Goal: Task Accomplishment & Management: Manage account settings

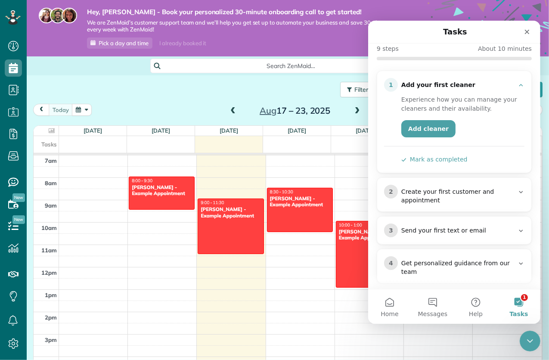
scroll to position [69, 0]
click at [521, 31] on div "Close" at bounding box center [527, 32] width 16 height 16
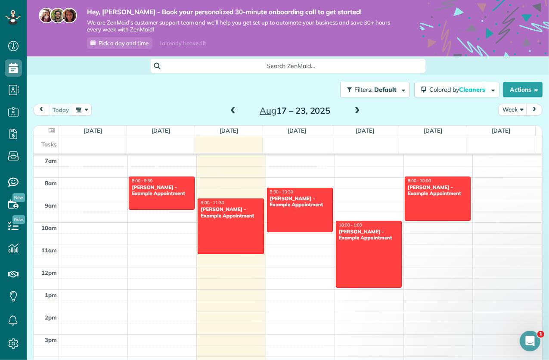
scroll to position [0, 0]
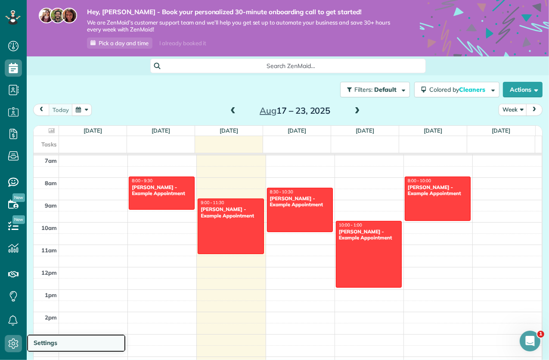
click at [59, 340] on link "Settings" at bounding box center [76, 343] width 99 height 18
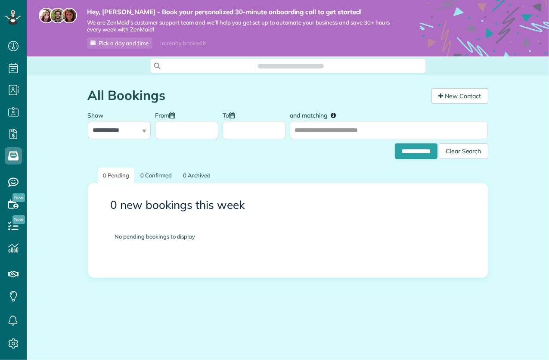
scroll to position [4, 4]
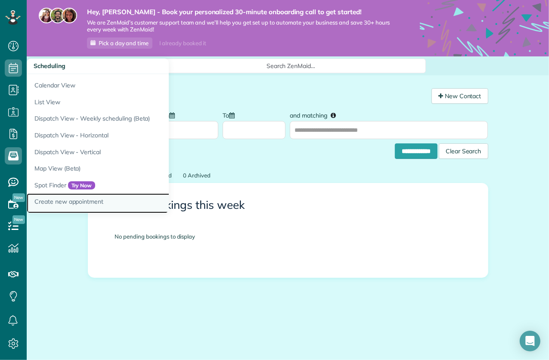
drag, startPoint x: 63, startPoint y: 203, endPoint x: 56, endPoint y: 201, distance: 7.0
click at [56, 201] on link "Create new appointment" at bounding box center [134, 203] width 215 height 20
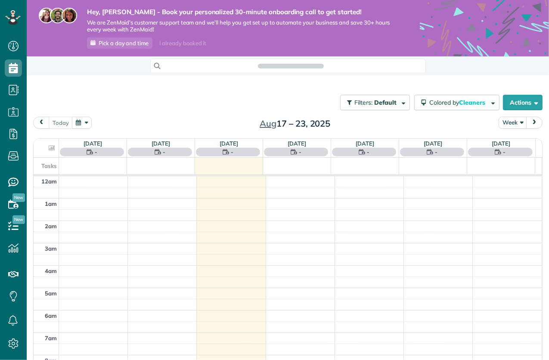
scroll to position [156, 0]
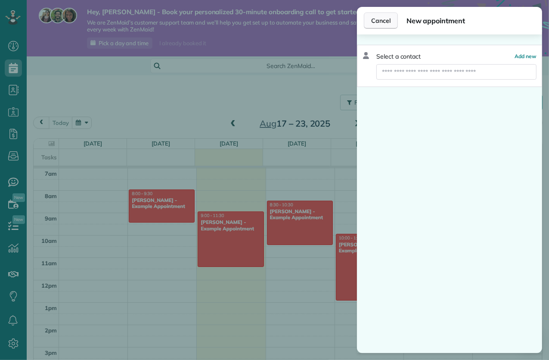
click at [379, 22] on span "Cancel" at bounding box center [380, 20] width 19 height 9
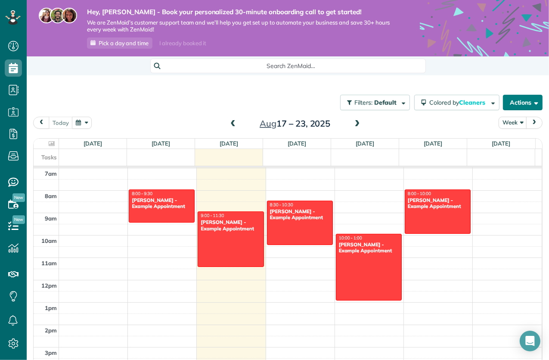
click at [522, 97] on button "Actions" at bounding box center [523, 103] width 40 height 16
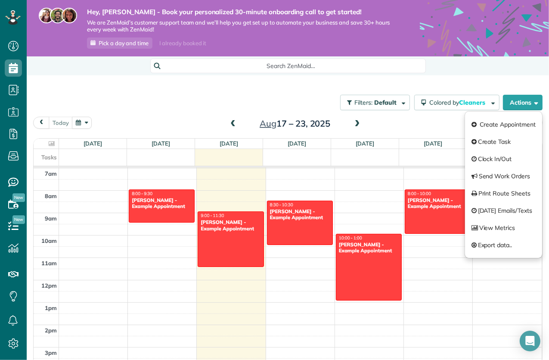
click at [222, 103] on div "Filters: Default Colored by Cleaners Color by Cleaner Color by Team Color by St…" at bounding box center [288, 102] width 523 height 28
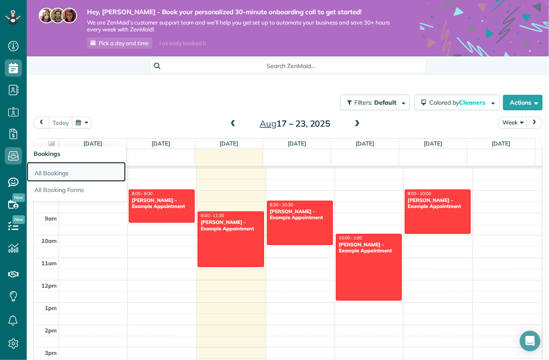
click at [55, 169] on link "All Bookings" at bounding box center [76, 172] width 99 height 20
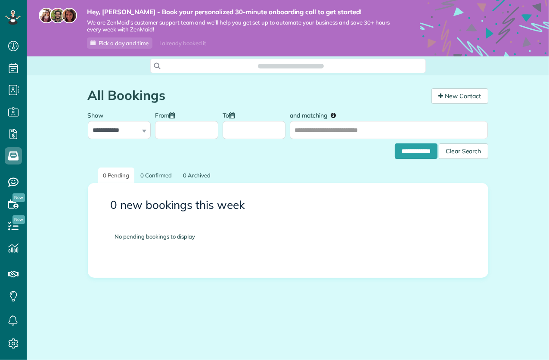
scroll to position [4, 4]
click at [14, 203] on use at bounding box center [13, 204] width 10 height 9
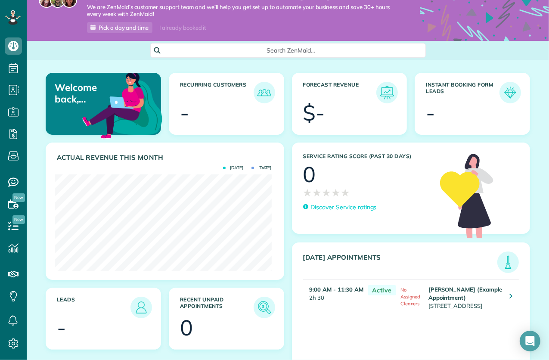
scroll to position [60, 0]
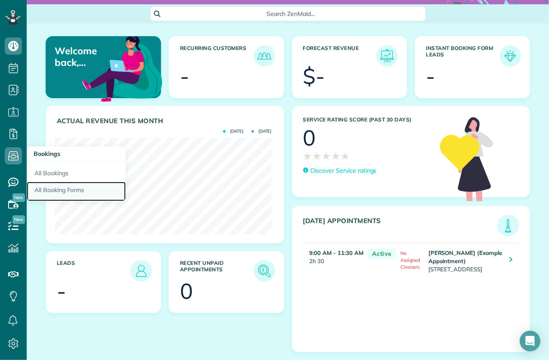
click at [56, 193] on link "All Booking Forms" at bounding box center [76, 192] width 99 height 20
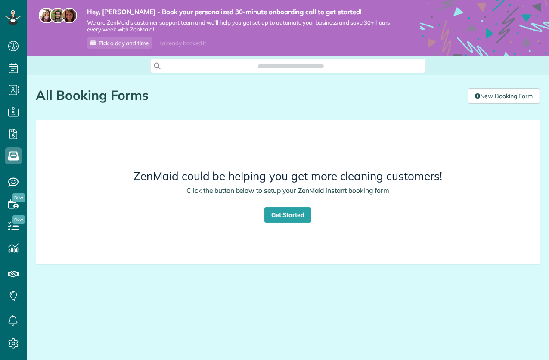
scroll to position [4, 4]
click at [287, 210] on link "Get Started" at bounding box center [288, 215] width 47 height 16
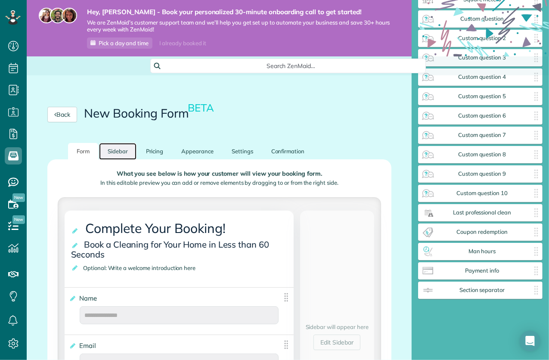
click at [115, 153] on link "Sidebar" at bounding box center [117, 151] width 37 height 17
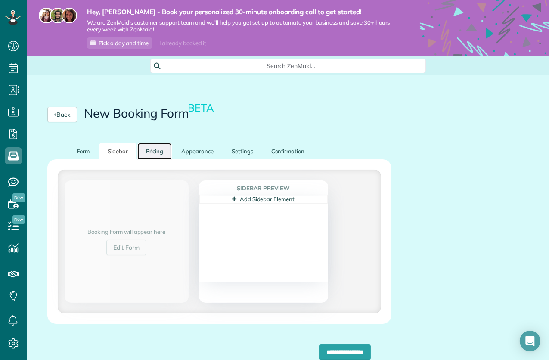
click at [153, 150] on link "Pricing" at bounding box center [154, 151] width 35 height 17
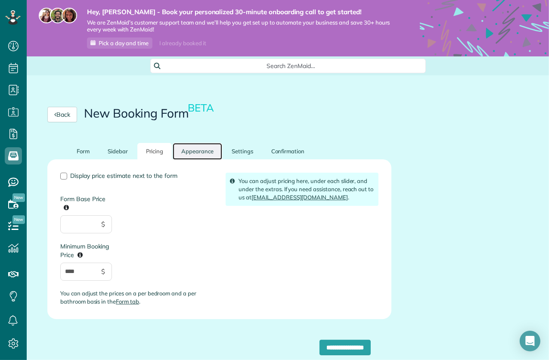
click at [193, 156] on link "Appearance" at bounding box center [198, 151] width 50 height 17
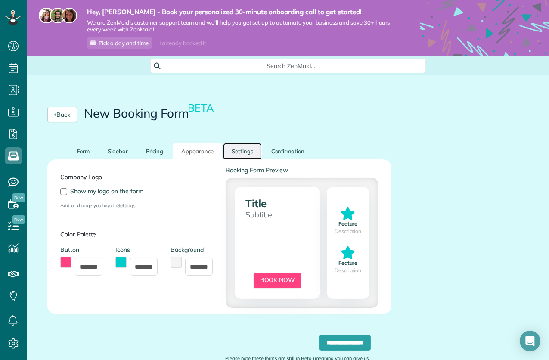
click at [247, 153] on link "Settings" at bounding box center [242, 151] width 39 height 17
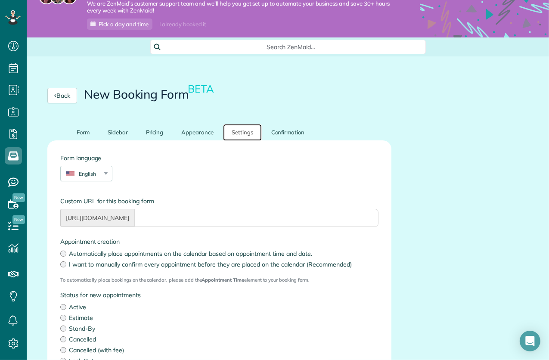
scroll to position [12, 0]
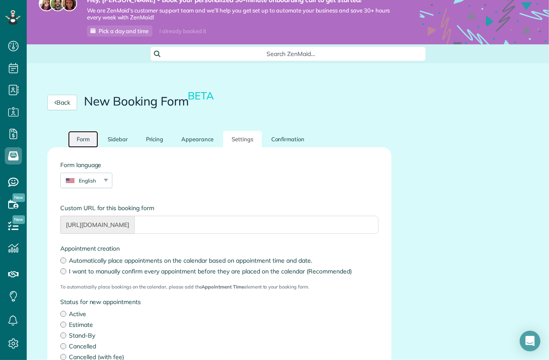
click at [77, 142] on link "Form" at bounding box center [83, 139] width 30 height 17
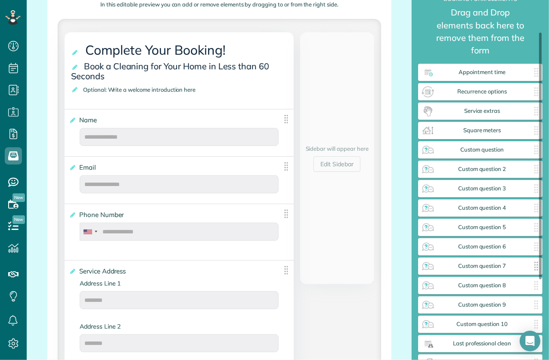
scroll to position [25, 0]
click at [469, 76] on span "Appointment time" at bounding box center [482, 72] width 94 height 7
click at [489, 76] on div "Appointment time ✕" at bounding box center [480, 72] width 125 height 17
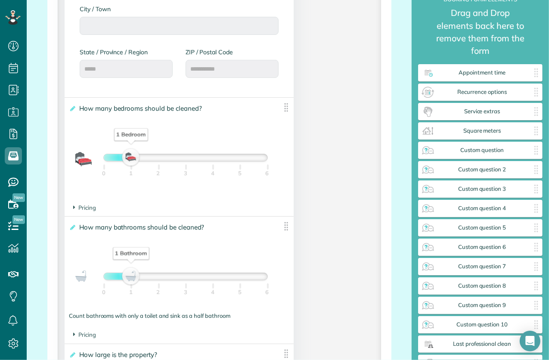
scroll to position [539, 0]
click at [479, 152] on span "Custom question" at bounding box center [482, 150] width 94 height 7
click at [502, 133] on span "Square meters" at bounding box center [482, 131] width 94 height 7
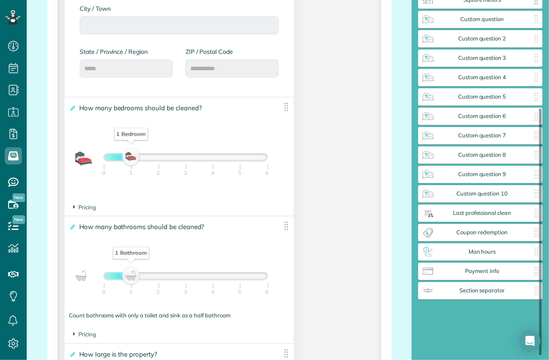
scroll to position [157, 0]
click at [480, 290] on span "Section separator" at bounding box center [482, 290] width 94 height 7
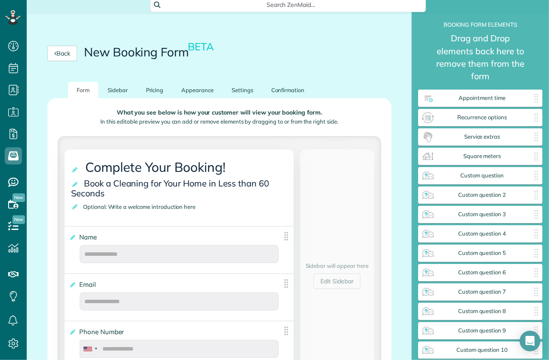
scroll to position [62, 0]
click at [115, 96] on link "Sidebar" at bounding box center [117, 89] width 37 height 17
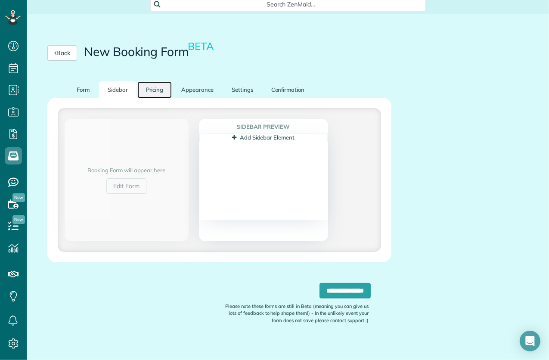
click at [162, 84] on link "Pricing" at bounding box center [154, 89] width 35 height 17
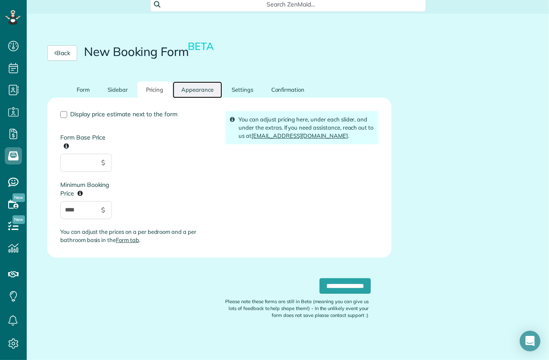
click at [192, 96] on link "Appearance" at bounding box center [198, 89] width 50 height 17
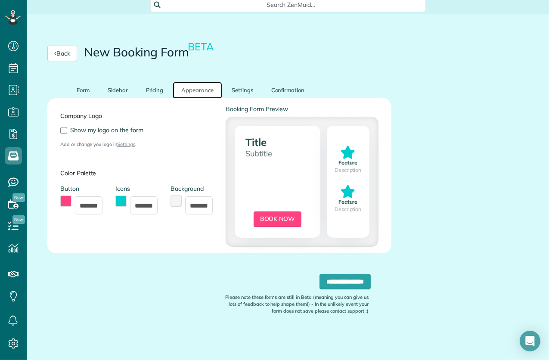
scroll to position [61, 0]
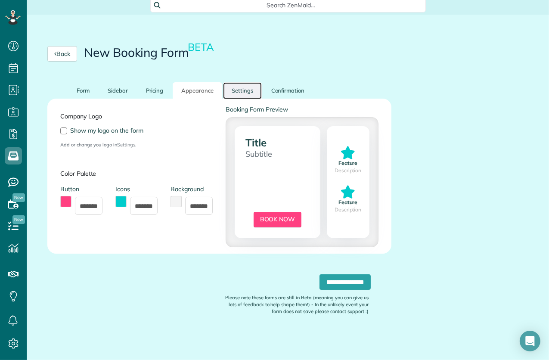
click at [234, 92] on link "Settings" at bounding box center [242, 90] width 39 height 17
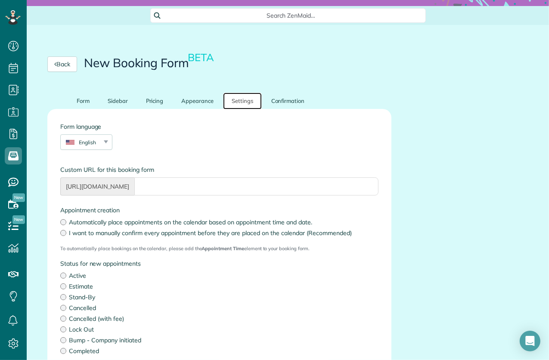
scroll to position [40, 0]
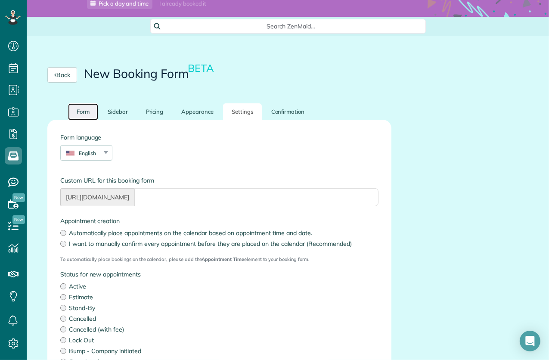
drag, startPoint x: 221, startPoint y: 225, endPoint x: 82, endPoint y: 112, distance: 179.5
click at [82, 112] on link "Form" at bounding box center [83, 111] width 30 height 17
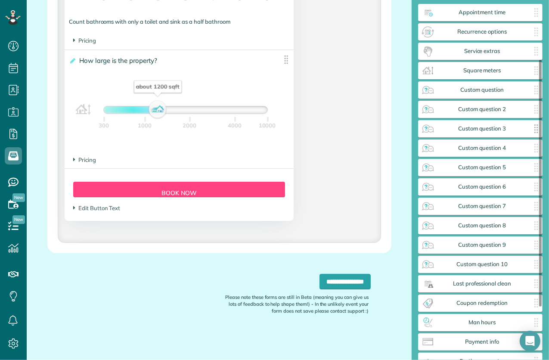
scroll to position [162, 0]
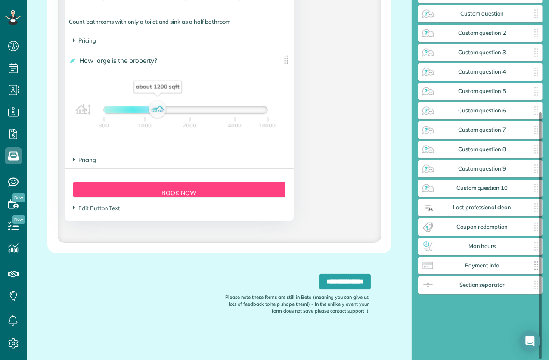
click at [458, 265] on span "Payment info" at bounding box center [482, 265] width 94 height 7
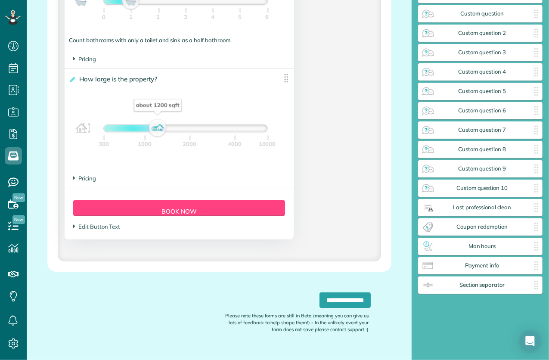
scroll to position [816, 0]
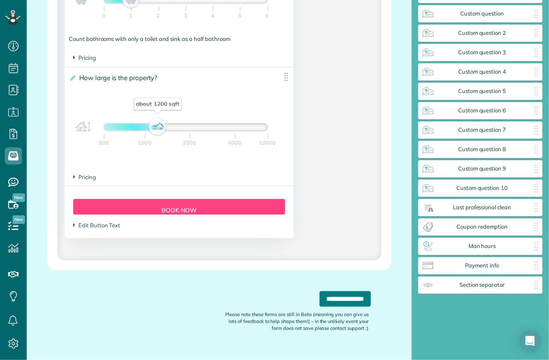
click at [338, 294] on input "**********" at bounding box center [345, 299] width 51 height 16
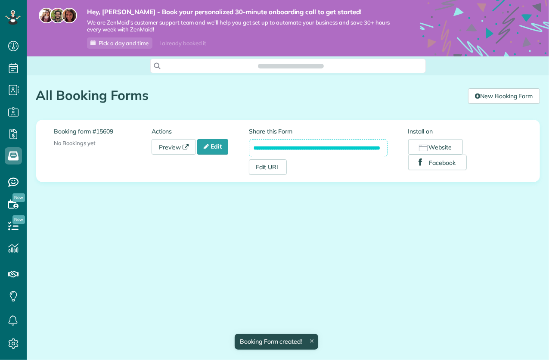
scroll to position [4, 4]
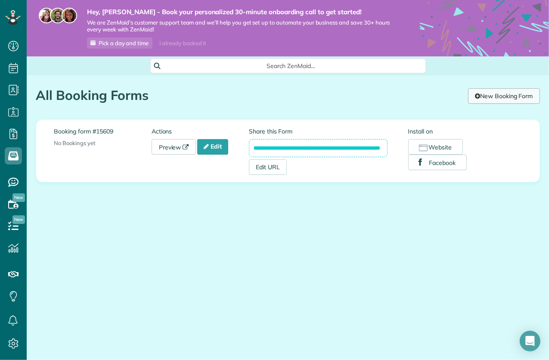
click at [505, 98] on link "New Booking Form" at bounding box center [504, 96] width 72 height 16
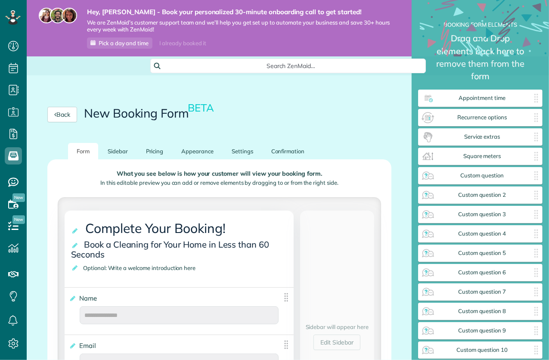
scroll to position [4, 0]
click at [497, 103] on div "Appointment time ✕" at bounding box center [480, 98] width 125 height 17
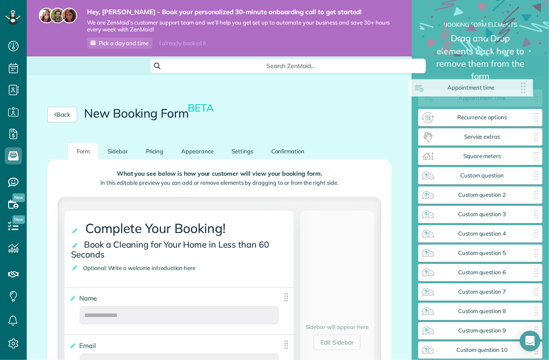
drag, startPoint x: 496, startPoint y: 100, endPoint x: 486, endPoint y: 90, distance: 13.4
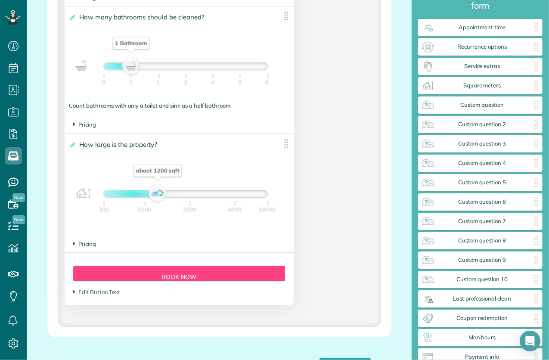
scroll to position [799, 0]
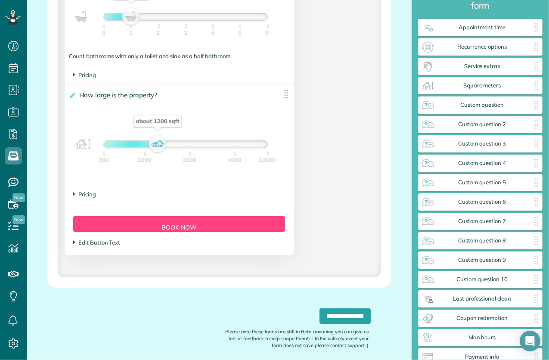
click at [98, 242] on span "Edit Button Text" at bounding box center [96, 242] width 47 height 7
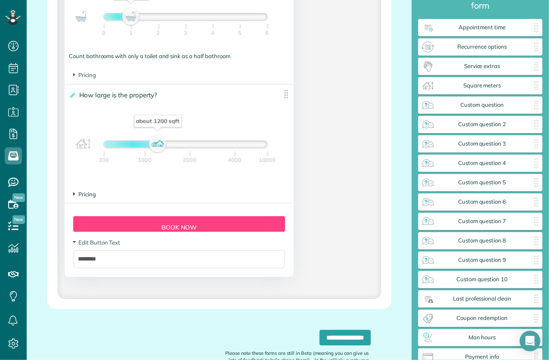
click at [87, 194] on span "Pricing" at bounding box center [84, 194] width 23 height 7
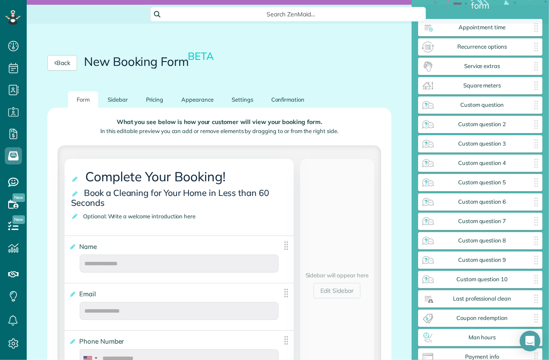
scroll to position [53, 0]
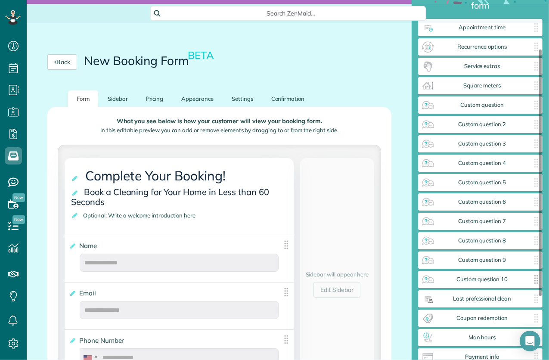
click at [501, 279] on span "Custom question 10" at bounding box center [482, 279] width 94 height 7
click at [502, 280] on span "Custom question 10" at bounding box center [482, 279] width 94 height 7
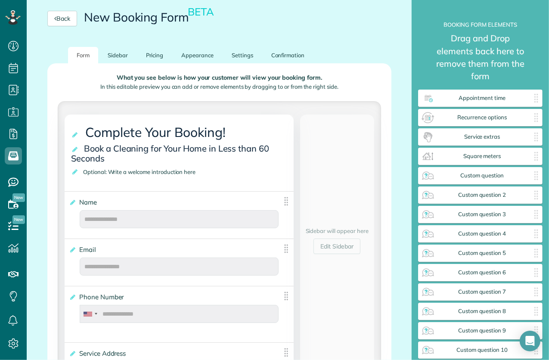
scroll to position [90, 0]
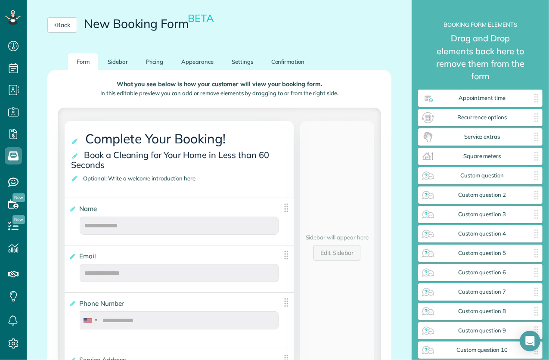
click at [337, 253] on link "Edit Sidebar" at bounding box center [337, 253] width 47 height 16
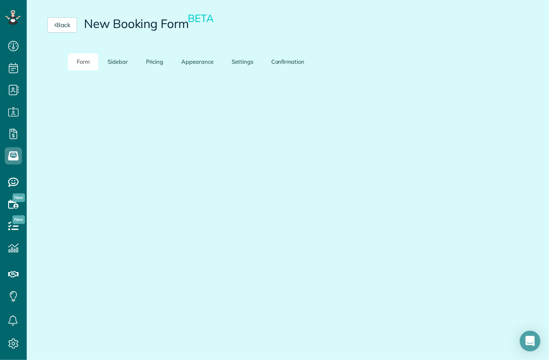
scroll to position [71, 0]
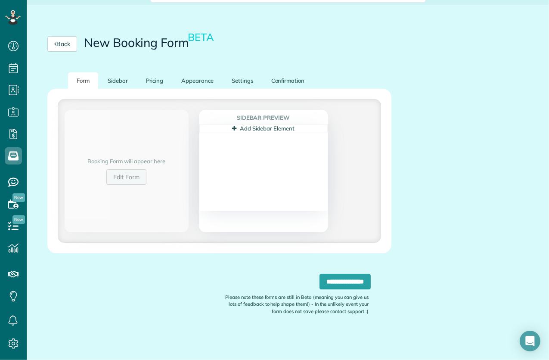
click at [137, 174] on link "Edit Form" at bounding box center [126, 177] width 40 height 16
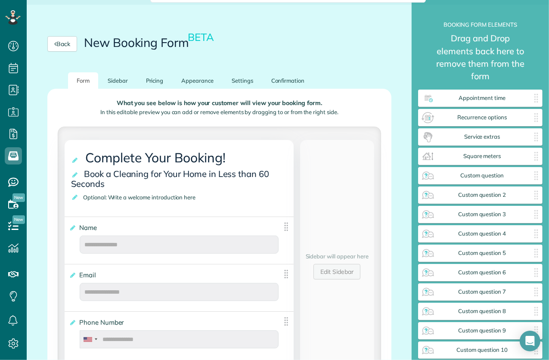
click at [332, 272] on link "Edit Sidebar" at bounding box center [337, 272] width 47 height 16
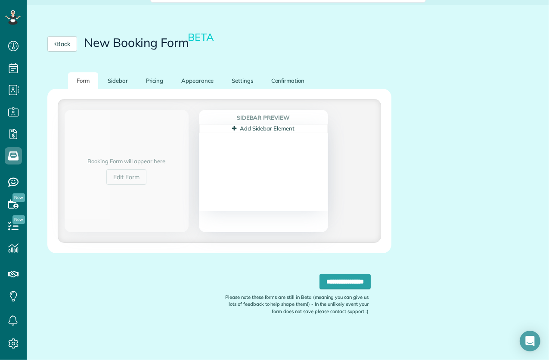
click at [248, 128] on link "Add Sidebar Element" at bounding box center [263, 128] width 62 height 7
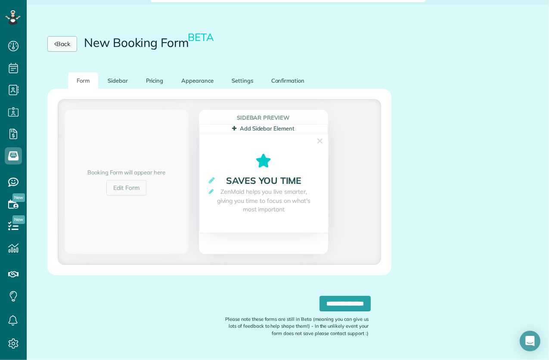
click at [63, 43] on link "Back" at bounding box center [62, 44] width 30 height 16
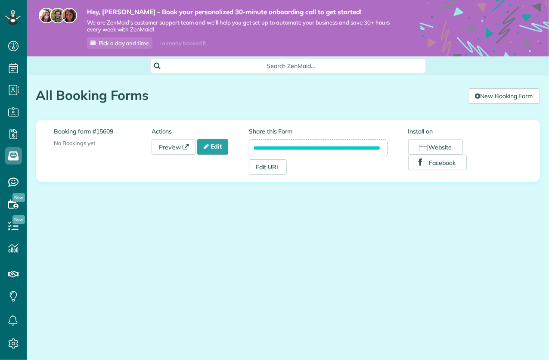
scroll to position [4, 4]
drag, startPoint x: 212, startPoint y: 144, endPoint x: 199, endPoint y: 148, distance: 14.0
drag, startPoint x: 199, startPoint y: 148, endPoint x: 209, endPoint y: 142, distance: 11.6
click at [209, 142] on link "Edit" at bounding box center [212, 147] width 31 height 16
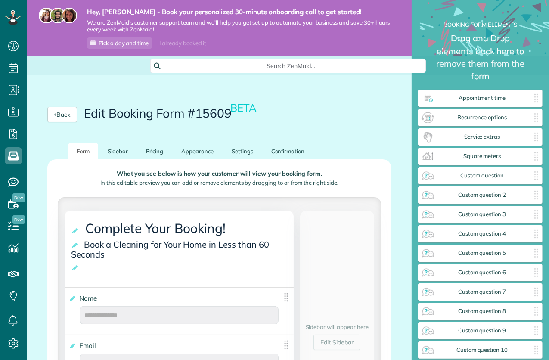
scroll to position [4, 0]
click at [460, 258] on div "Custom question 5 ✕" at bounding box center [480, 253] width 125 height 17
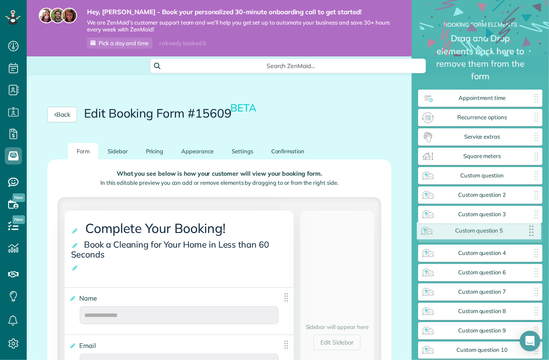
drag, startPoint x: 536, startPoint y: 253, endPoint x: 534, endPoint y: 229, distance: 24.2
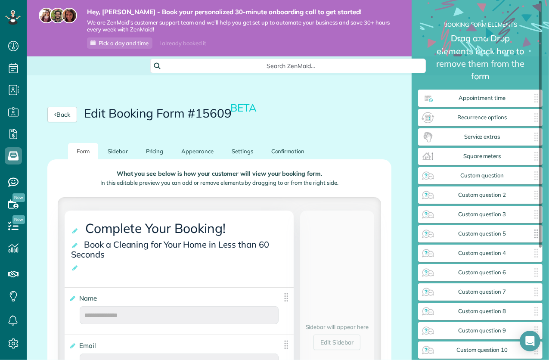
click at [489, 234] on span "Custom question 5" at bounding box center [482, 234] width 94 height 7
drag, startPoint x: 489, startPoint y: 234, endPoint x: 401, endPoint y: 237, distance: 88.4
drag, startPoint x: 465, startPoint y: 254, endPoint x: 402, endPoint y: 269, distance: 65.1
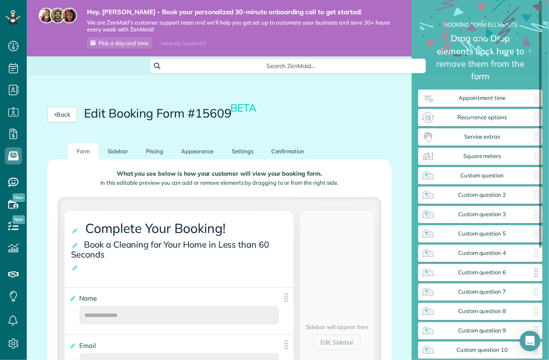
click at [476, 272] on span "Custom question 6" at bounding box center [482, 272] width 94 height 7
click at [480, 273] on span "Custom question 6" at bounding box center [482, 272] width 94 height 7
click at [484, 278] on div "Custom question 6 ✕" at bounding box center [480, 272] width 125 height 17
click at [498, 274] on span "Custom question 6" at bounding box center [482, 272] width 94 height 7
click at [500, 274] on span "Custom question 6" at bounding box center [482, 272] width 94 height 7
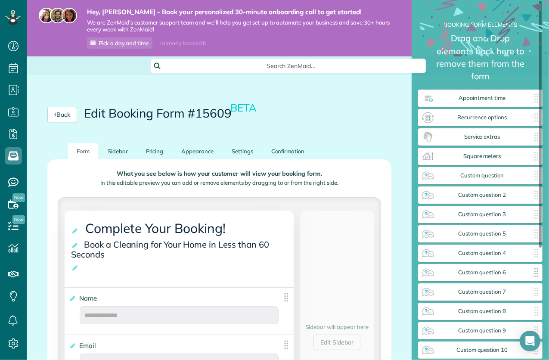
click at [500, 274] on span "Custom question 6" at bounding box center [482, 272] width 94 height 7
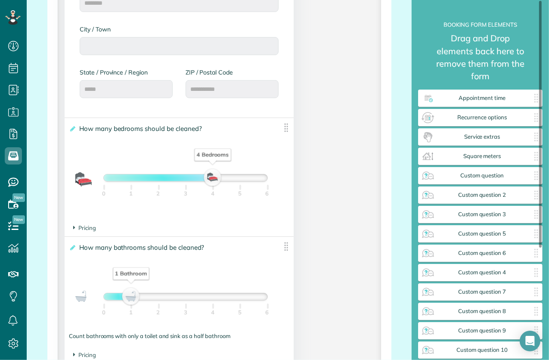
scroll to position [519, 0]
click at [74, 131] on icon at bounding box center [72, 128] width 6 height 6
click at [0, 0] on input "**********" at bounding box center [0, 0] width 0 height 0
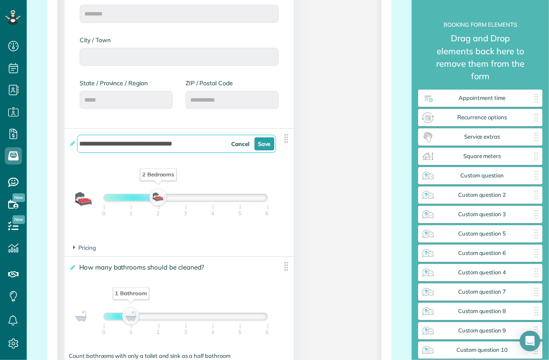
scroll to position [508, 0]
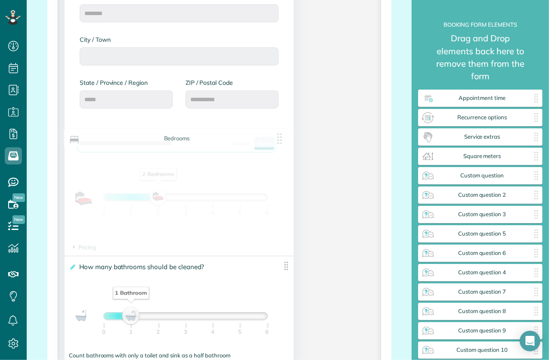
drag, startPoint x: 210, startPoint y: 147, endPoint x: 81, endPoint y: 141, distance: 129.4
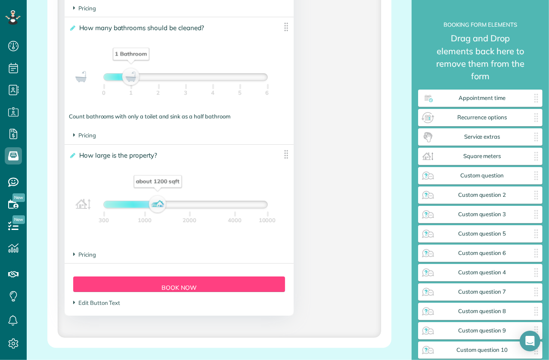
scroll to position [844, 0]
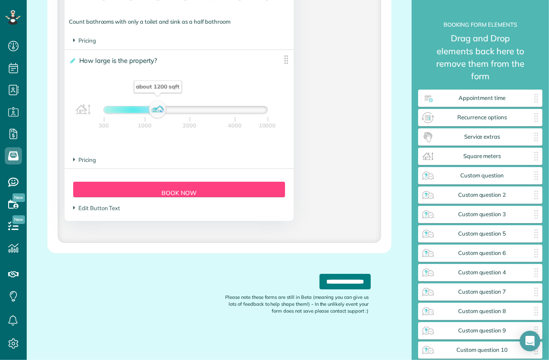
drag, startPoint x: 330, startPoint y: 278, endPoint x: 319, endPoint y: 280, distance: 11.3
click at [320, 280] on input "**********" at bounding box center [345, 282] width 51 height 16
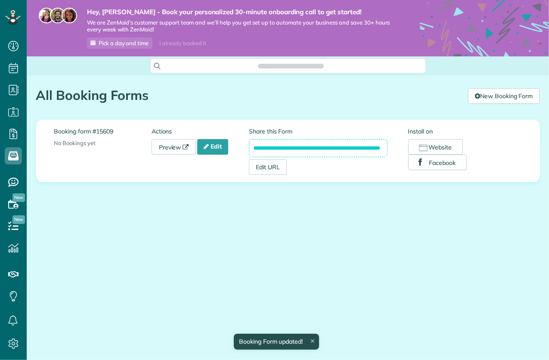
scroll to position [4, 4]
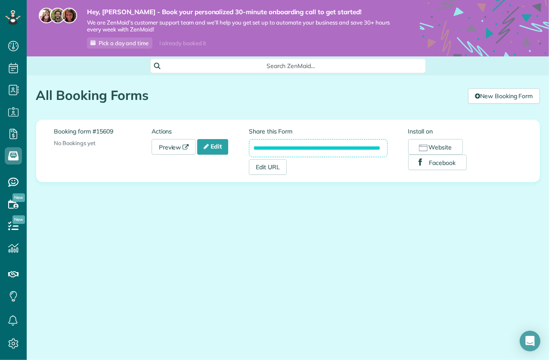
click at [270, 150] on input "**********" at bounding box center [318, 148] width 139 height 18
drag, startPoint x: 253, startPoint y: 149, endPoint x: 422, endPoint y: 129, distance: 170.5
click at [422, 129] on div "**********" at bounding box center [385, 151] width 273 height 48
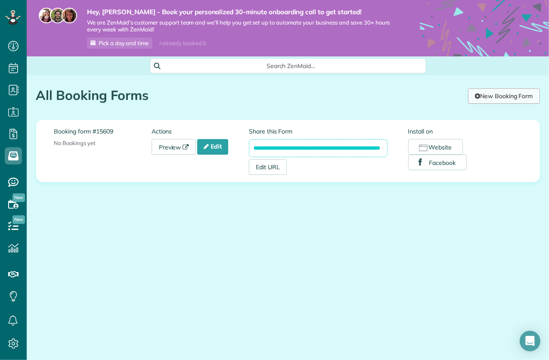
click at [491, 92] on link "New Booking Form" at bounding box center [504, 96] width 72 height 16
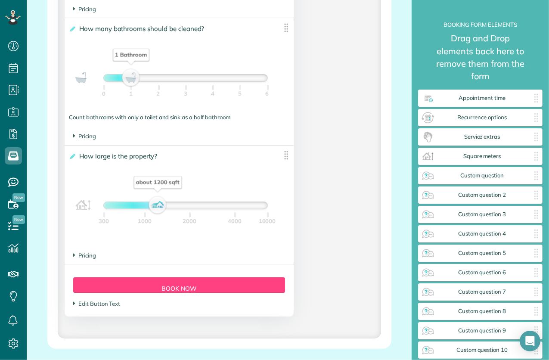
scroll to position [741, 0]
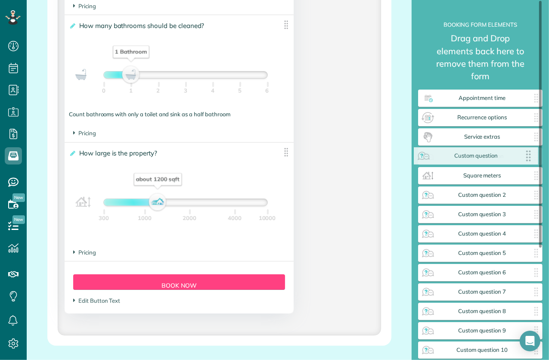
drag, startPoint x: 518, startPoint y: 176, endPoint x: 514, endPoint y: 155, distance: 21.1
click at [491, 158] on span "Custom question" at bounding box center [482, 156] width 94 height 7
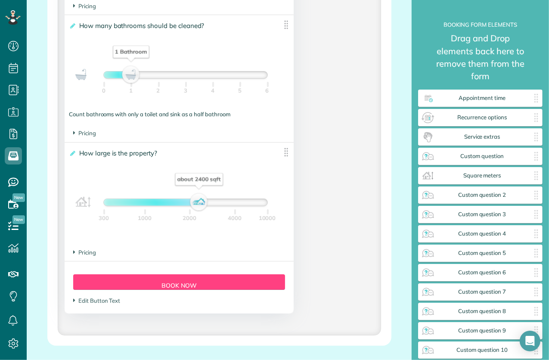
drag, startPoint x: 155, startPoint y: 202, endPoint x: 194, endPoint y: 202, distance: 39.6
click at [194, 202] on div "about 2400 sqft" at bounding box center [199, 202] width 15 height 12
click at [70, 155] on icon at bounding box center [72, 153] width 6 height 6
click at [0, 0] on input "**********" at bounding box center [0, 0] width 0 height 0
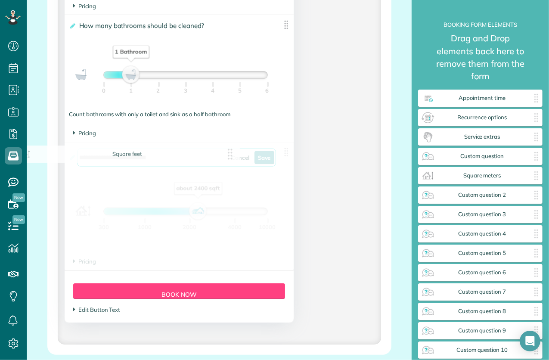
drag, startPoint x: 181, startPoint y: 160, endPoint x: 58, endPoint y: 169, distance: 122.7
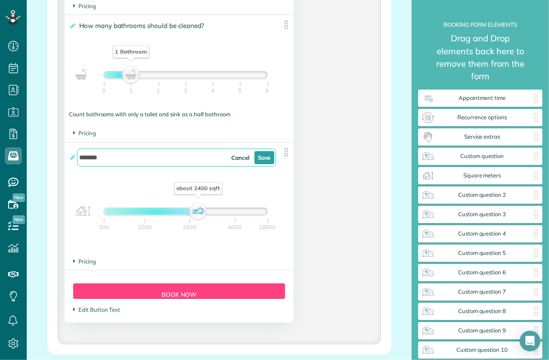
type input "********"
click at [265, 160] on link "Save" at bounding box center [265, 157] width 20 height 13
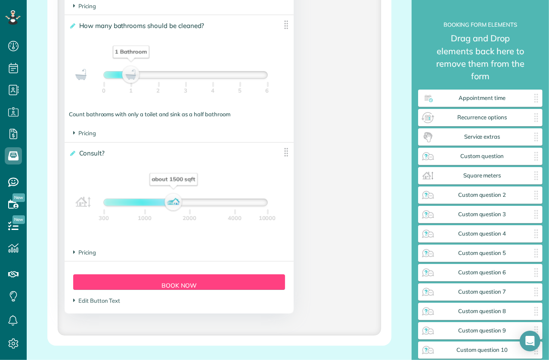
drag, startPoint x: 196, startPoint y: 208, endPoint x: 171, endPoint y: 212, distance: 25.4
click at [171, 209] on div "about 1500 sqft" at bounding box center [173, 202] width 15 height 12
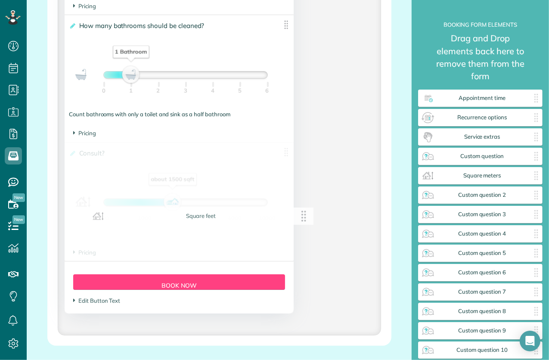
drag, startPoint x: 281, startPoint y: 155, endPoint x: 305, endPoint y: 224, distance: 73.0
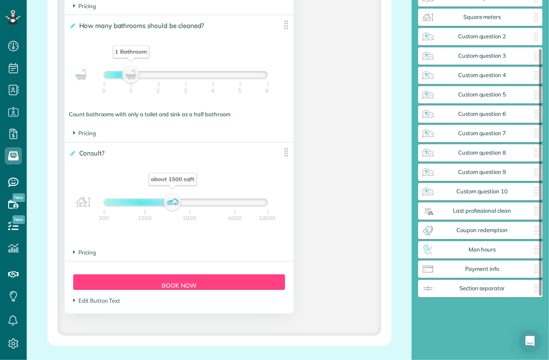
scroll to position [0, 0]
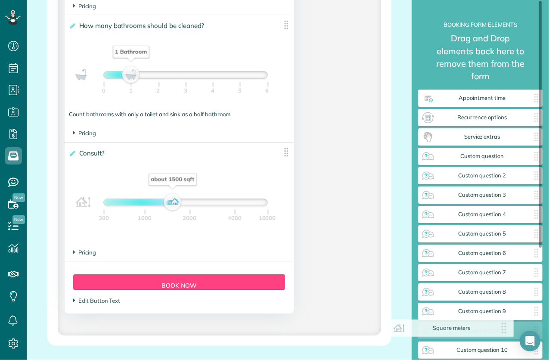
drag, startPoint x: 534, startPoint y: 174, endPoint x: 506, endPoint y: 335, distance: 163.9
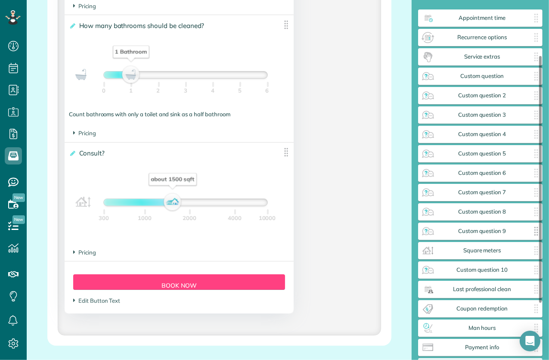
scroll to position [81, 0]
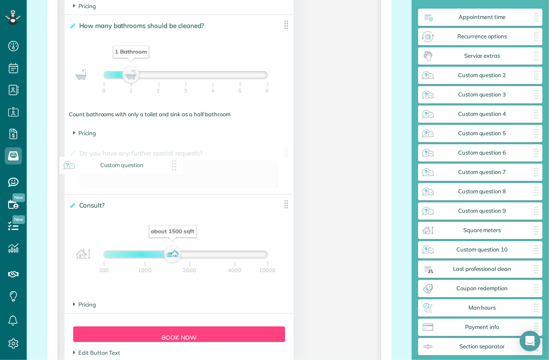
drag, startPoint x: 536, startPoint y: 77, endPoint x: 163, endPoint y: 169, distance: 384.0
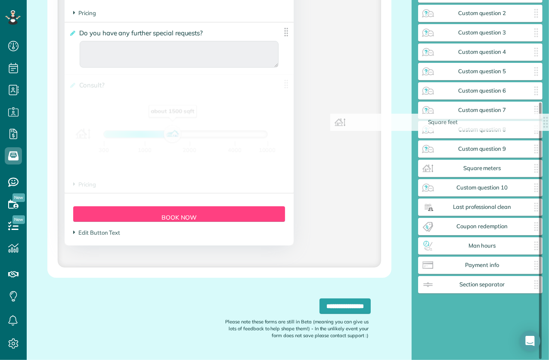
scroll to position [861, 0]
drag, startPoint x: 284, startPoint y: 84, endPoint x: 549, endPoint y: 126, distance: 268.7
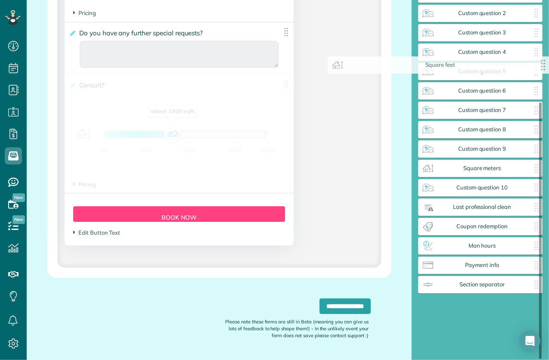
scroll to position [768, 0]
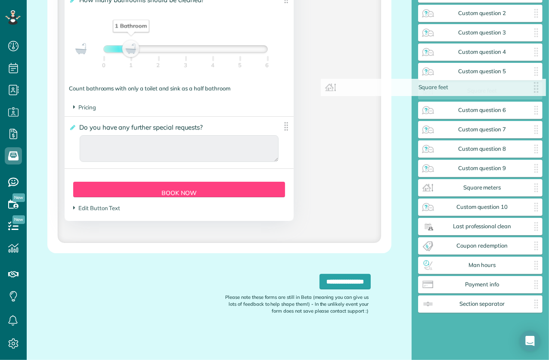
drag, startPoint x: 281, startPoint y: 84, endPoint x: 537, endPoint y: 86, distance: 255.5
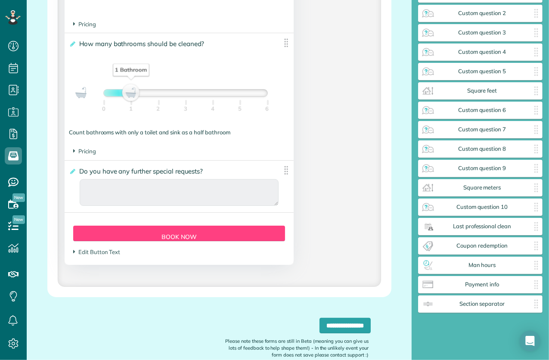
scroll to position [723, 0]
click at [165, 171] on span "Do you have any further special requests?" at bounding box center [142, 171] width 131 height 12
click at [0, 0] on input "**********" at bounding box center [0, 0] width 0 height 0
click at [72, 174] on icon at bounding box center [72, 171] width 6 height 6
click at [0, 0] on input "**********" at bounding box center [0, 0] width 0 height 0
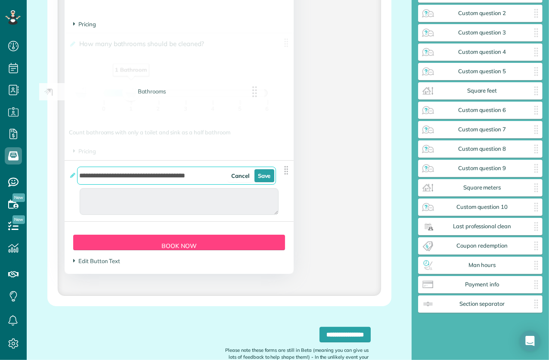
drag, startPoint x: 281, startPoint y: 44, endPoint x: 262, endPoint y: 95, distance: 54.5
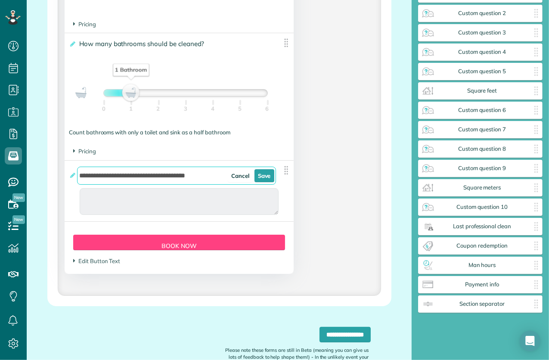
click at [216, 175] on input "**********" at bounding box center [176, 176] width 199 height 18
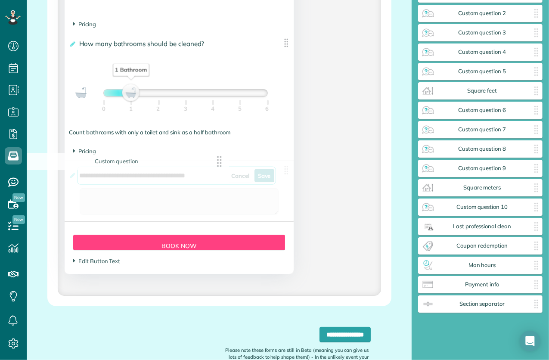
drag, startPoint x: 212, startPoint y: 181, endPoint x: 91, endPoint y: 160, distance: 123.3
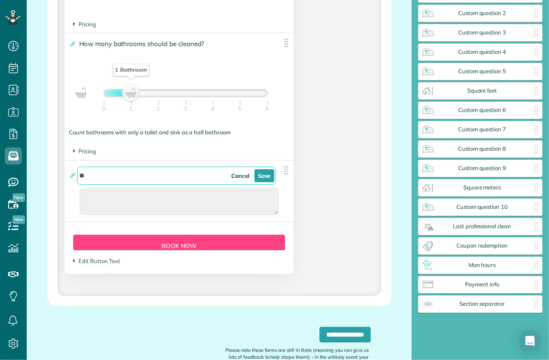
type input "*"
click at [103, 174] on input "**********" at bounding box center [176, 176] width 199 height 18
click at [171, 178] on input "**********" at bounding box center [176, 176] width 199 height 18
click at [195, 181] on input "**********" at bounding box center [176, 176] width 199 height 18
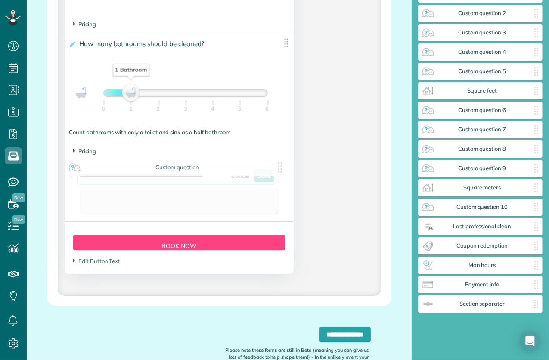
drag, startPoint x: 260, startPoint y: 176, endPoint x: 255, endPoint y: 157, distance: 19.5
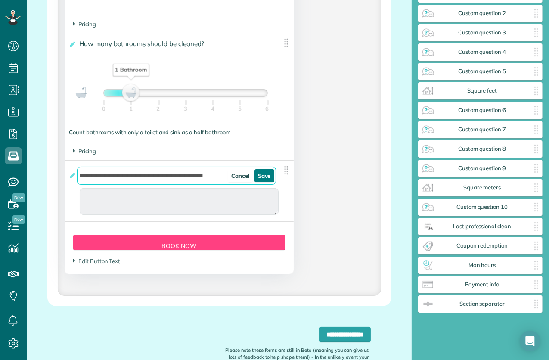
click at [260, 172] on link "Save" at bounding box center [265, 175] width 20 height 13
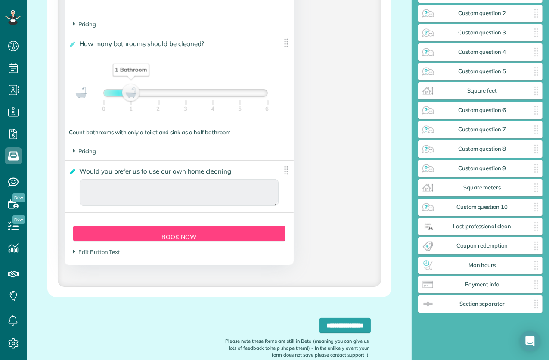
click at [71, 175] on icon at bounding box center [72, 171] width 6 height 6
click at [0, 0] on input "**********" at bounding box center [0, 0] width 0 height 0
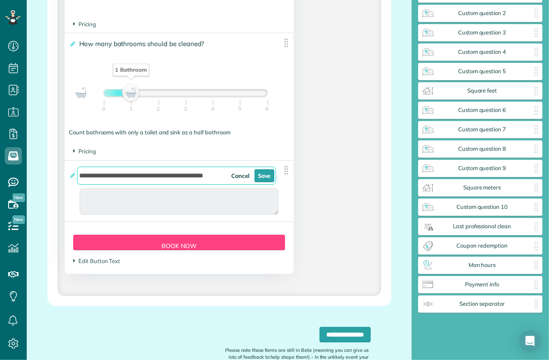
click at [216, 175] on input "**********" at bounding box center [176, 176] width 199 height 18
click at [103, 178] on input "**********" at bounding box center [175, 176] width 196 height 18
type input "**********"
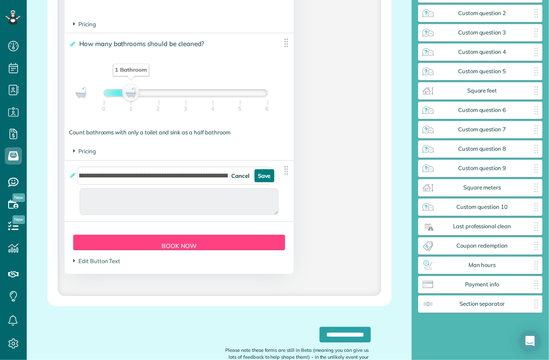
scroll to position [0, 0]
click at [255, 174] on link "Save" at bounding box center [265, 175] width 20 height 13
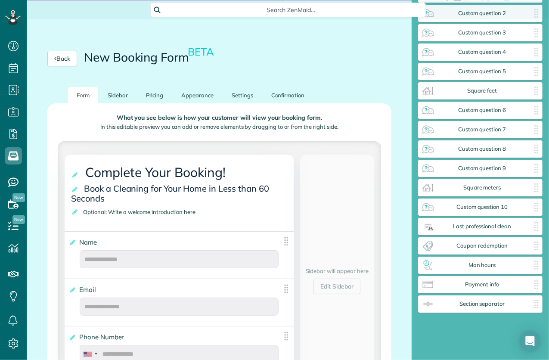
scroll to position [51, 0]
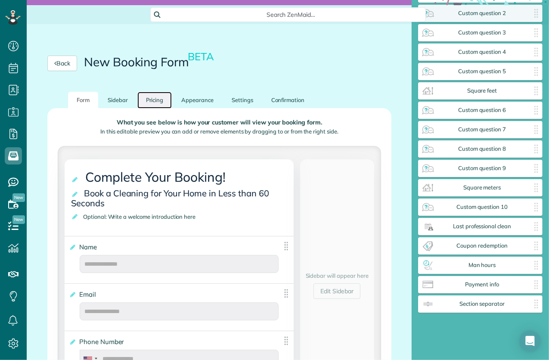
click at [153, 103] on link "Pricing" at bounding box center [154, 100] width 35 height 17
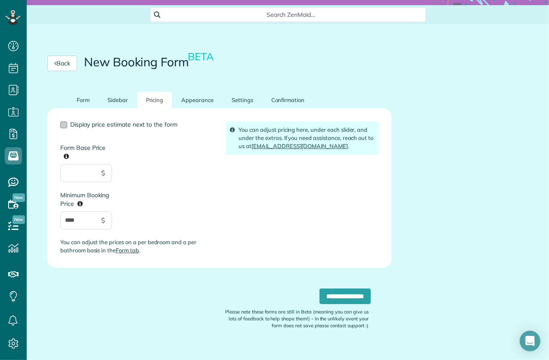
click at [64, 127] on div at bounding box center [63, 125] width 7 height 7
click at [89, 163] on div "Form Base Price $" at bounding box center [86, 156] width 52 height 53
click at [89, 167] on input "Form Base Price" at bounding box center [86, 173] width 52 height 18
click at [194, 103] on link "Appearance" at bounding box center [198, 100] width 50 height 17
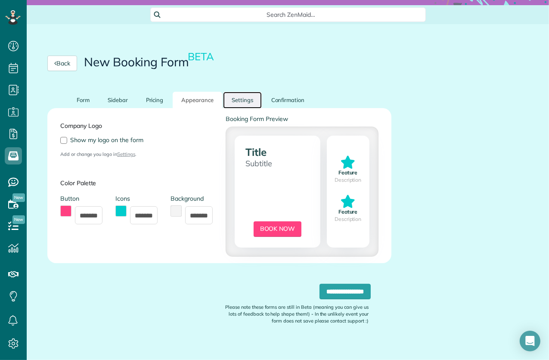
click at [243, 97] on link "Settings" at bounding box center [242, 100] width 39 height 17
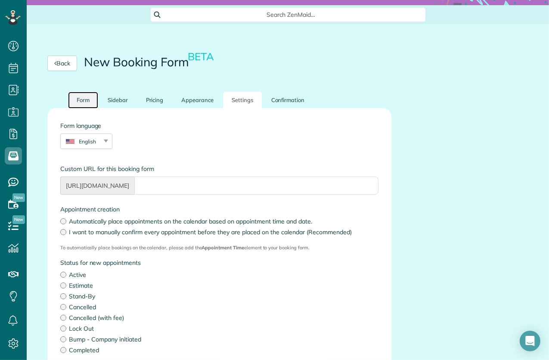
click at [75, 99] on link "Form" at bounding box center [83, 100] width 30 height 17
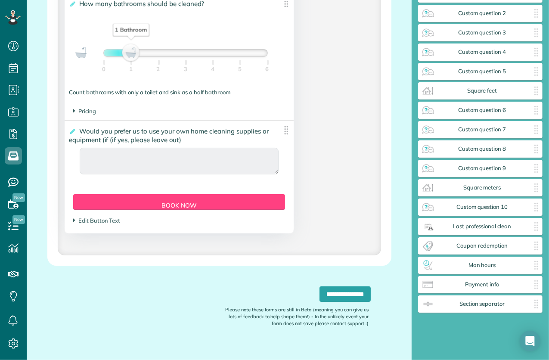
scroll to position [763, 0]
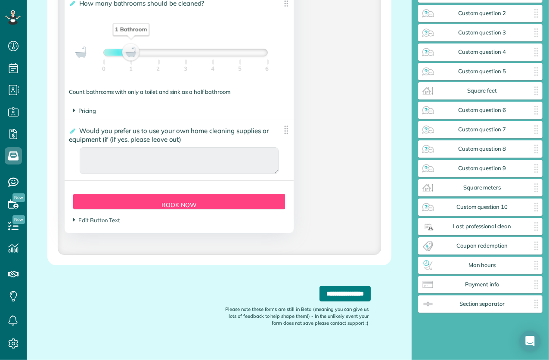
click at [320, 301] on input "**********" at bounding box center [345, 294] width 51 height 16
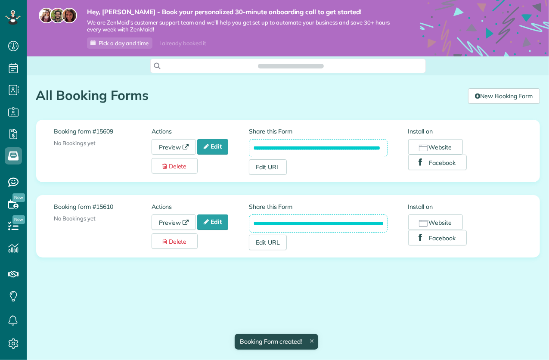
scroll to position [4, 4]
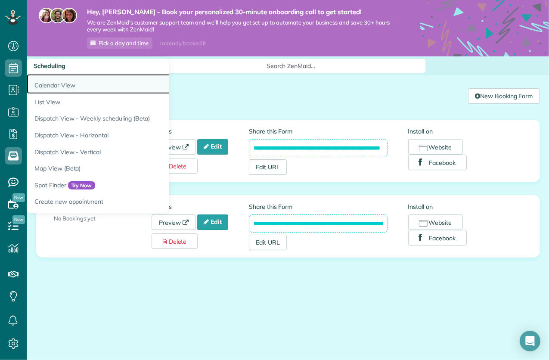
click at [82, 83] on link "Calendar View" at bounding box center [134, 84] width 215 height 20
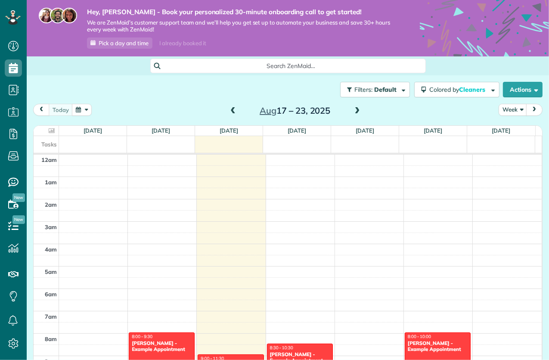
scroll to position [156, 0]
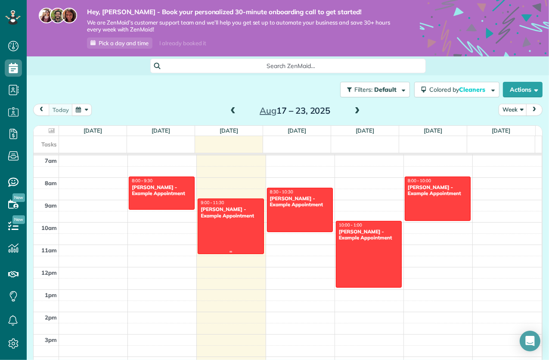
click at [213, 232] on div at bounding box center [230, 226] width 65 height 55
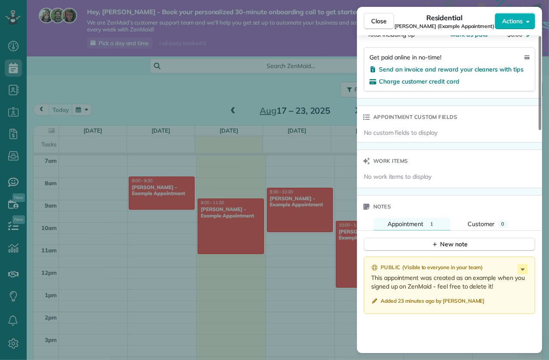
scroll to position [752, 0]
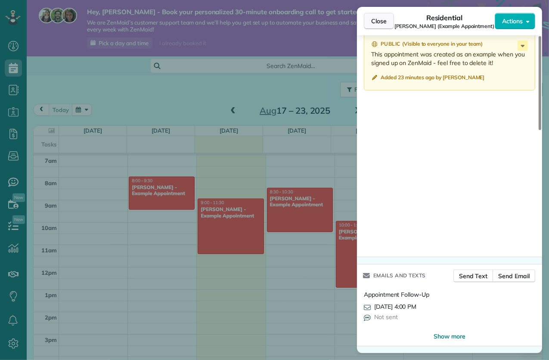
click at [390, 24] on button "Close" at bounding box center [379, 21] width 30 height 16
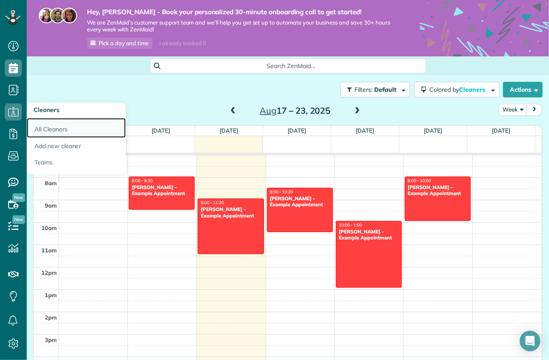
click at [59, 131] on link "All Cleaners" at bounding box center [76, 128] width 99 height 20
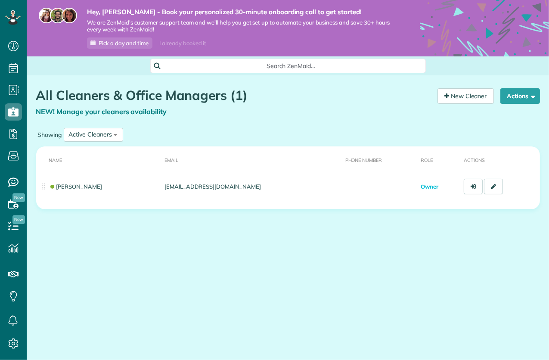
scroll to position [4, 4]
click at [9, 213] on span "Availability" at bounding box center [13, 213] width 17 height 0
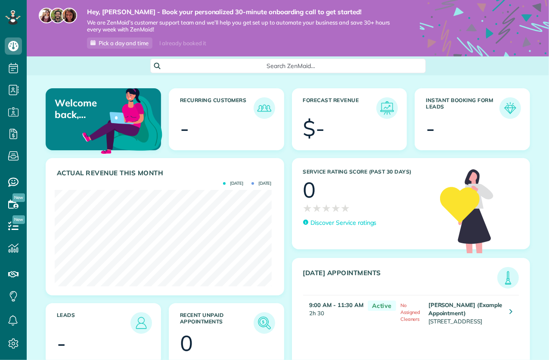
scroll to position [97, 217]
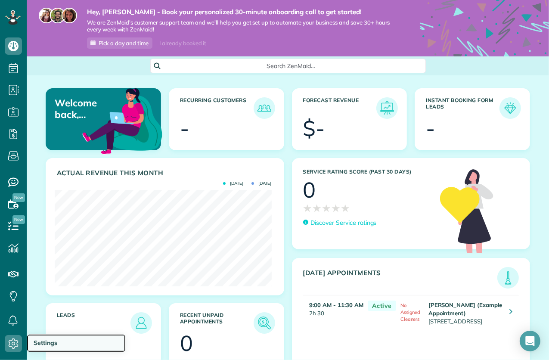
click at [43, 342] on span "Settings" at bounding box center [46, 343] width 24 height 8
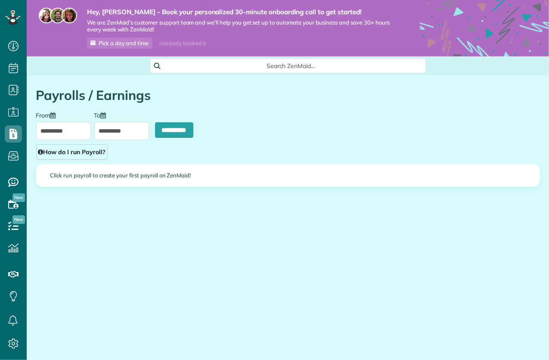
scroll to position [4, 4]
type input "**********"
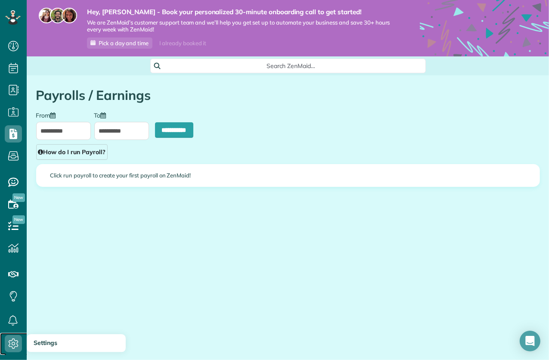
click at [15, 339] on icon at bounding box center [13, 343] width 17 height 17
